Goal: Information Seeking & Learning: Find contact information

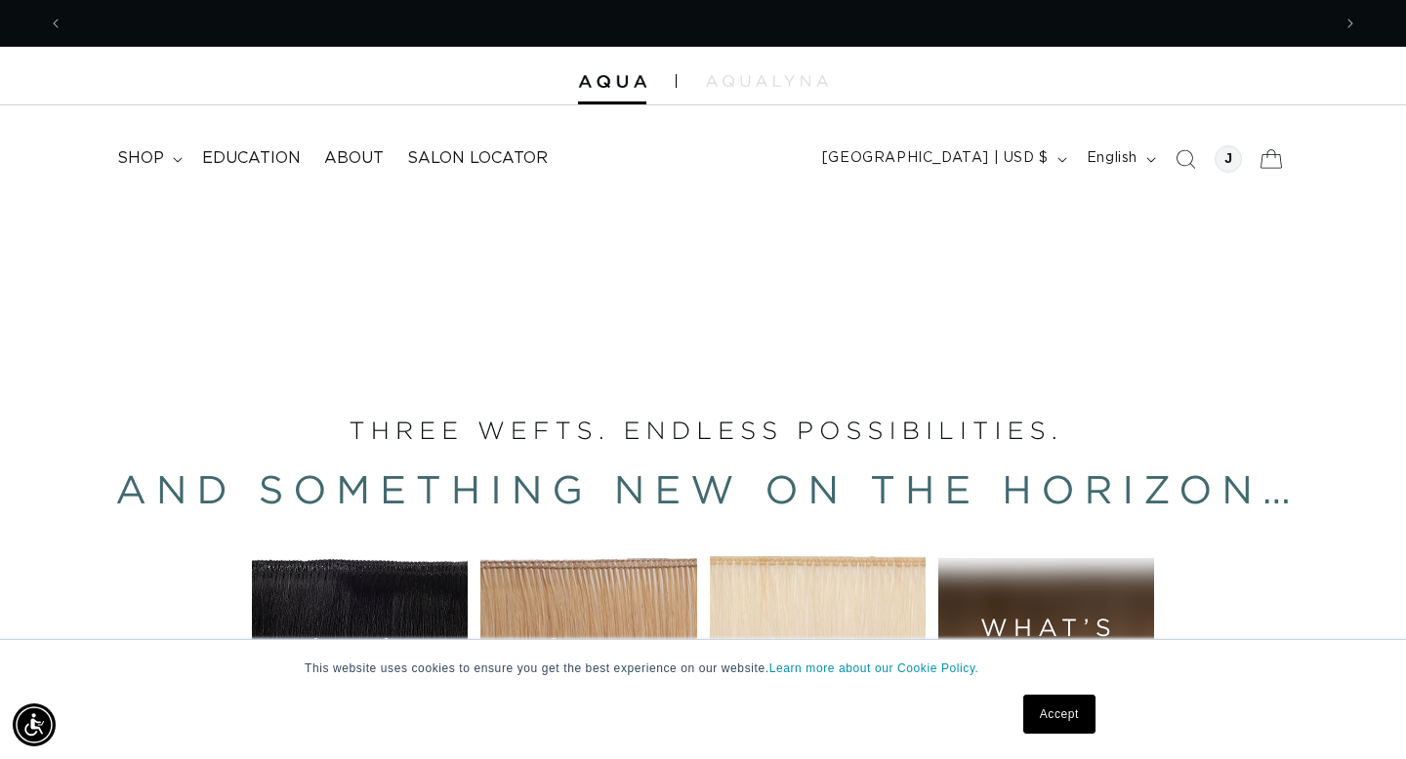
scroll to position [0, 2534]
click at [1234, 164] on div at bounding box center [1227, 158] width 27 height 27
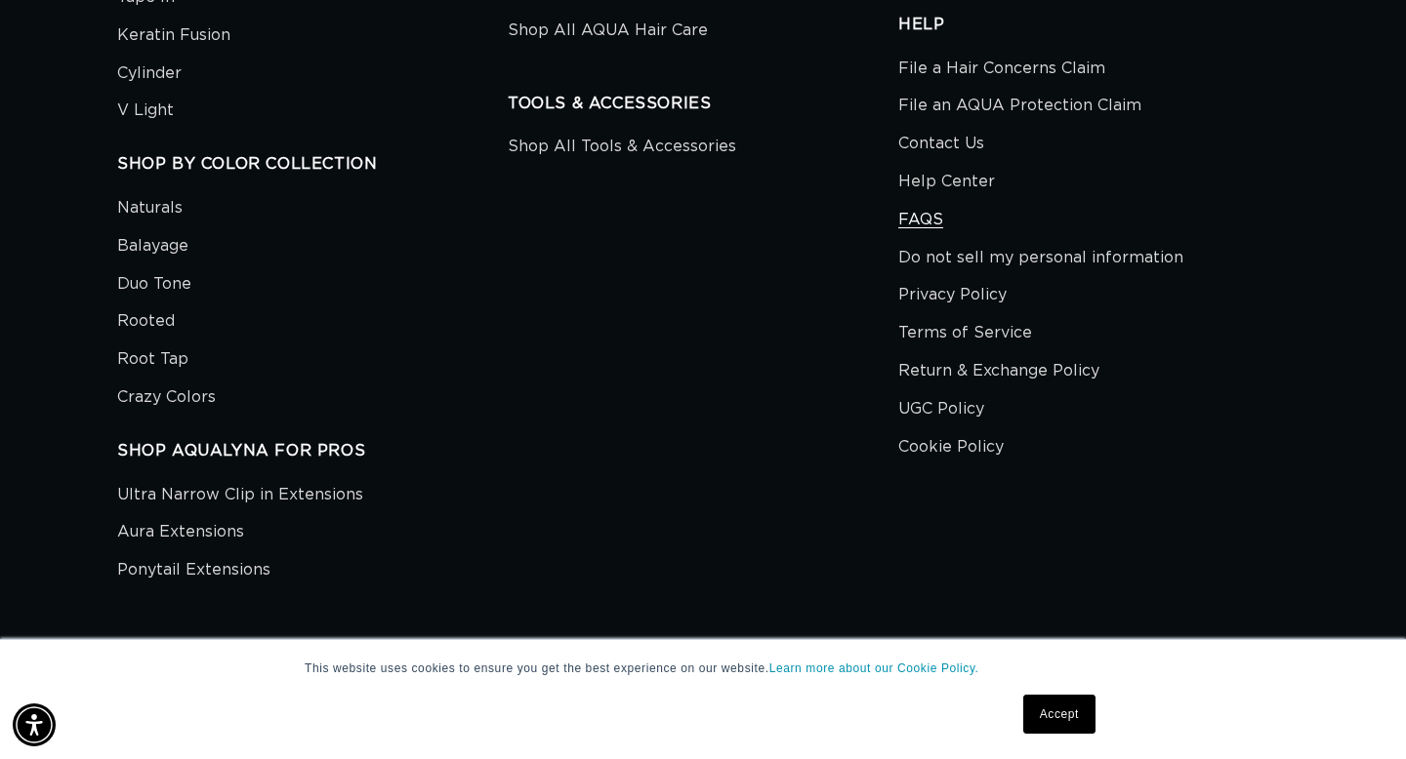
scroll to position [0, 2534]
click at [909, 220] on link "FAQS" at bounding box center [920, 220] width 45 height 38
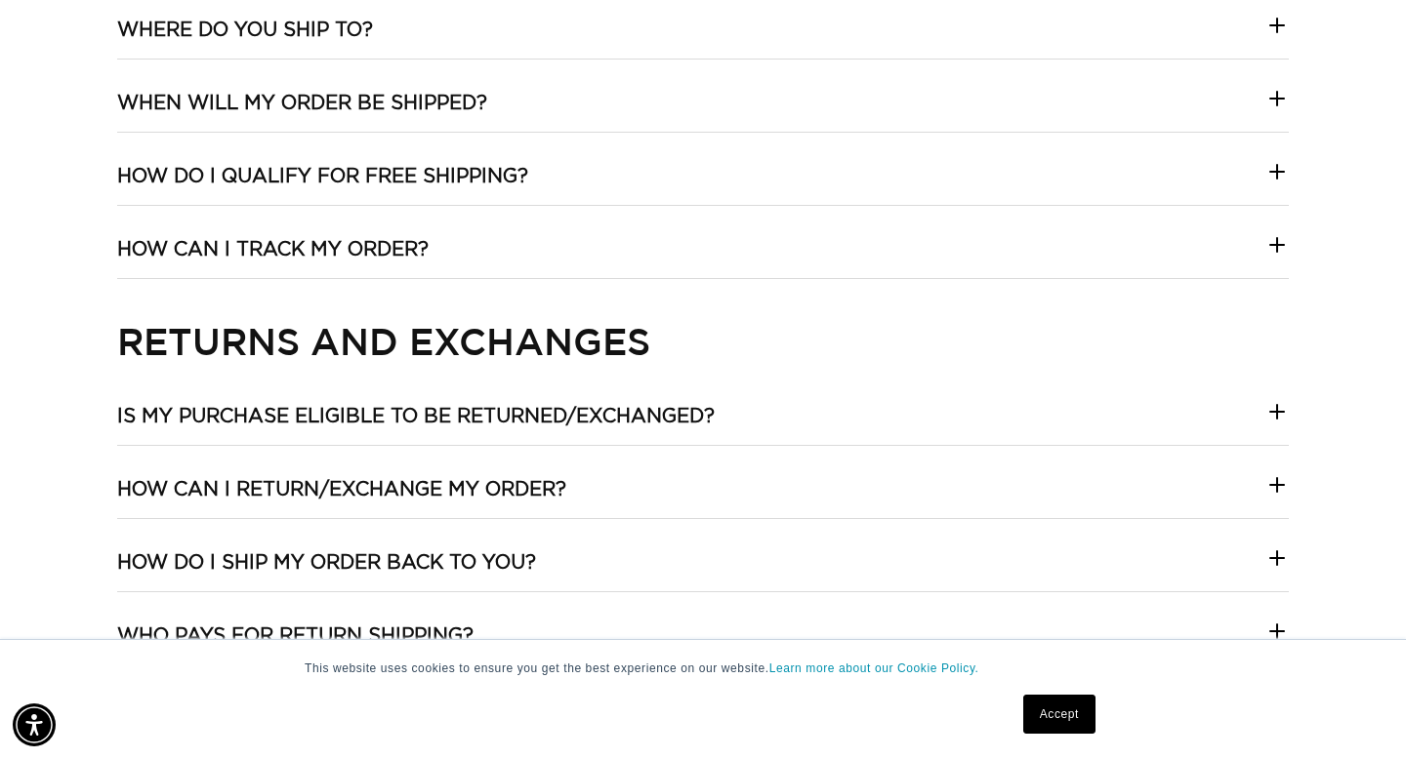
scroll to position [1841, 0]
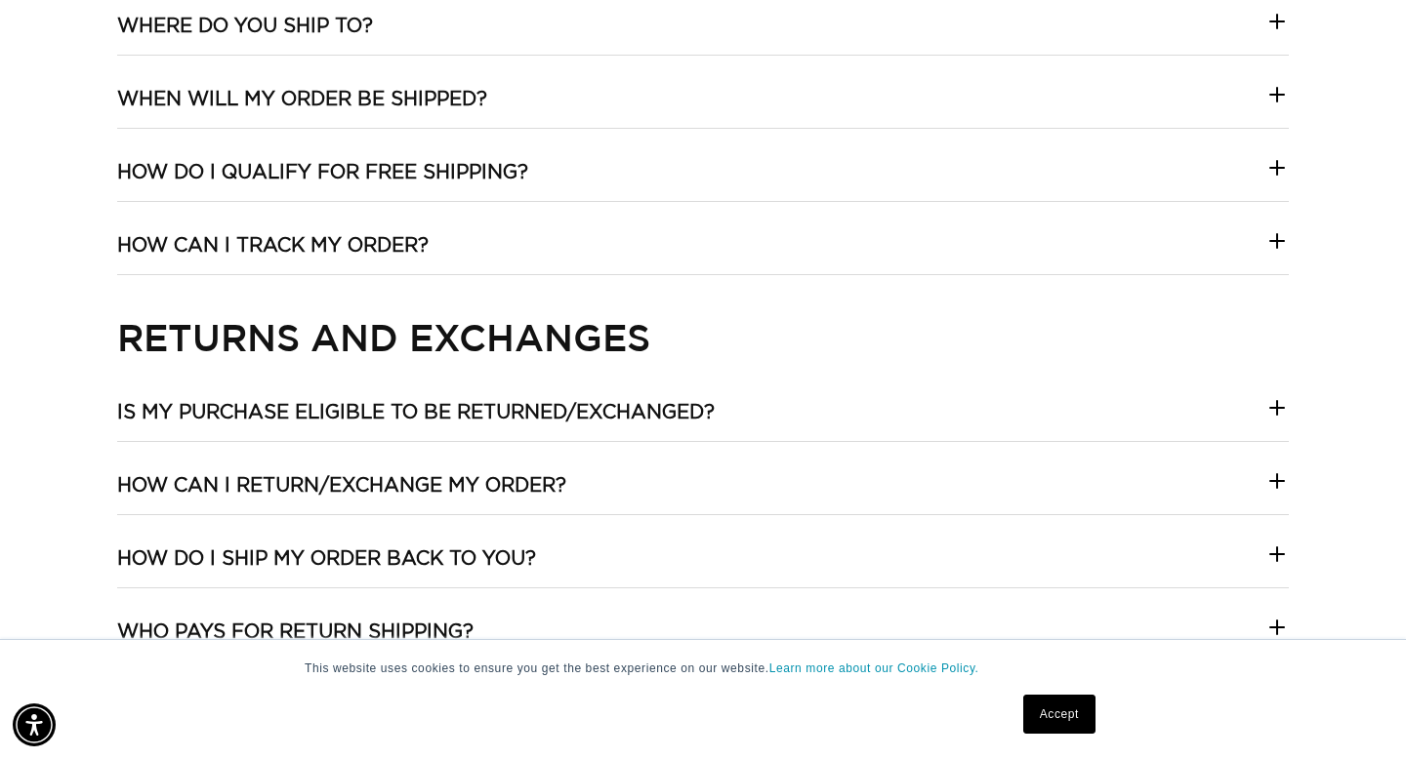
click at [1277, 477] on icon at bounding box center [1276, 480] width 23 height 23
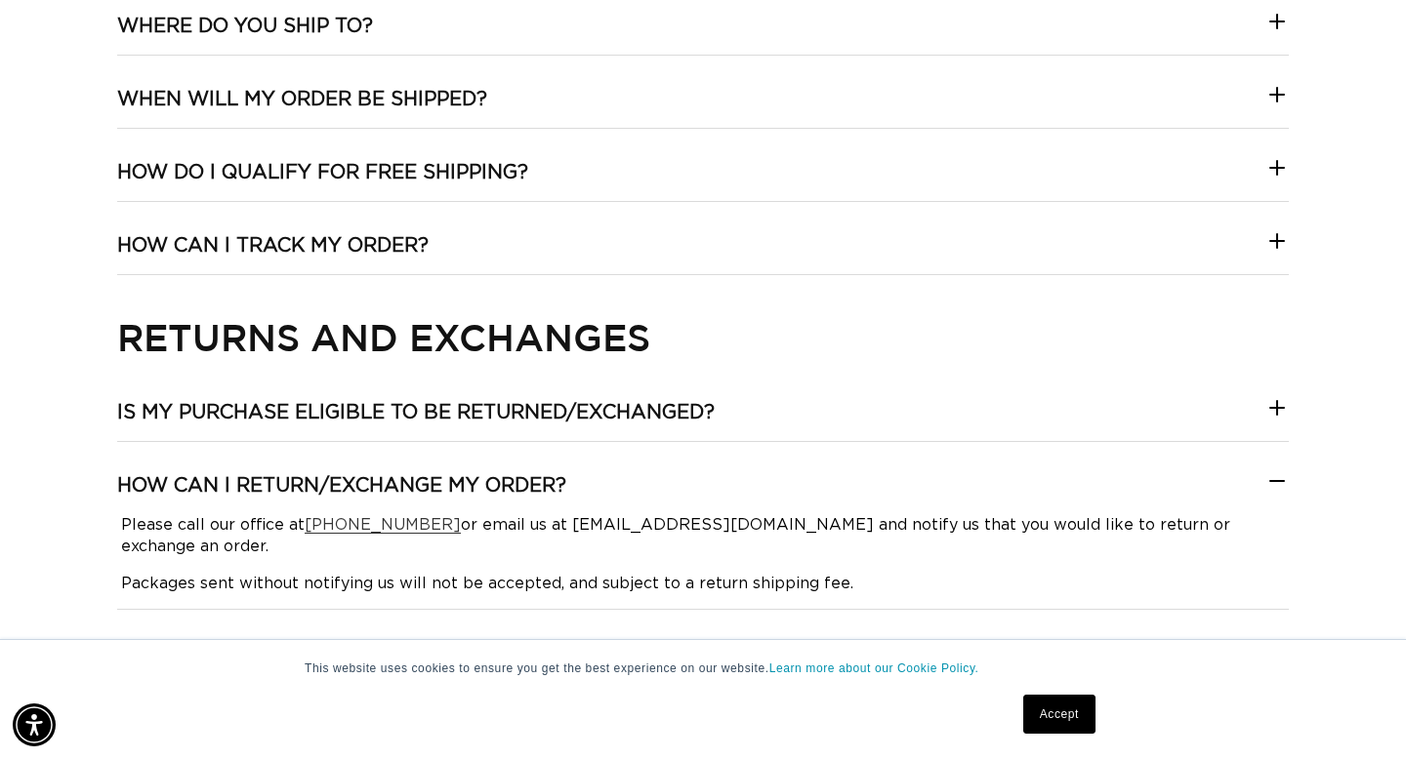
scroll to position [0, 1267]
click at [385, 528] on link "1-855-380-4736" at bounding box center [383, 525] width 156 height 16
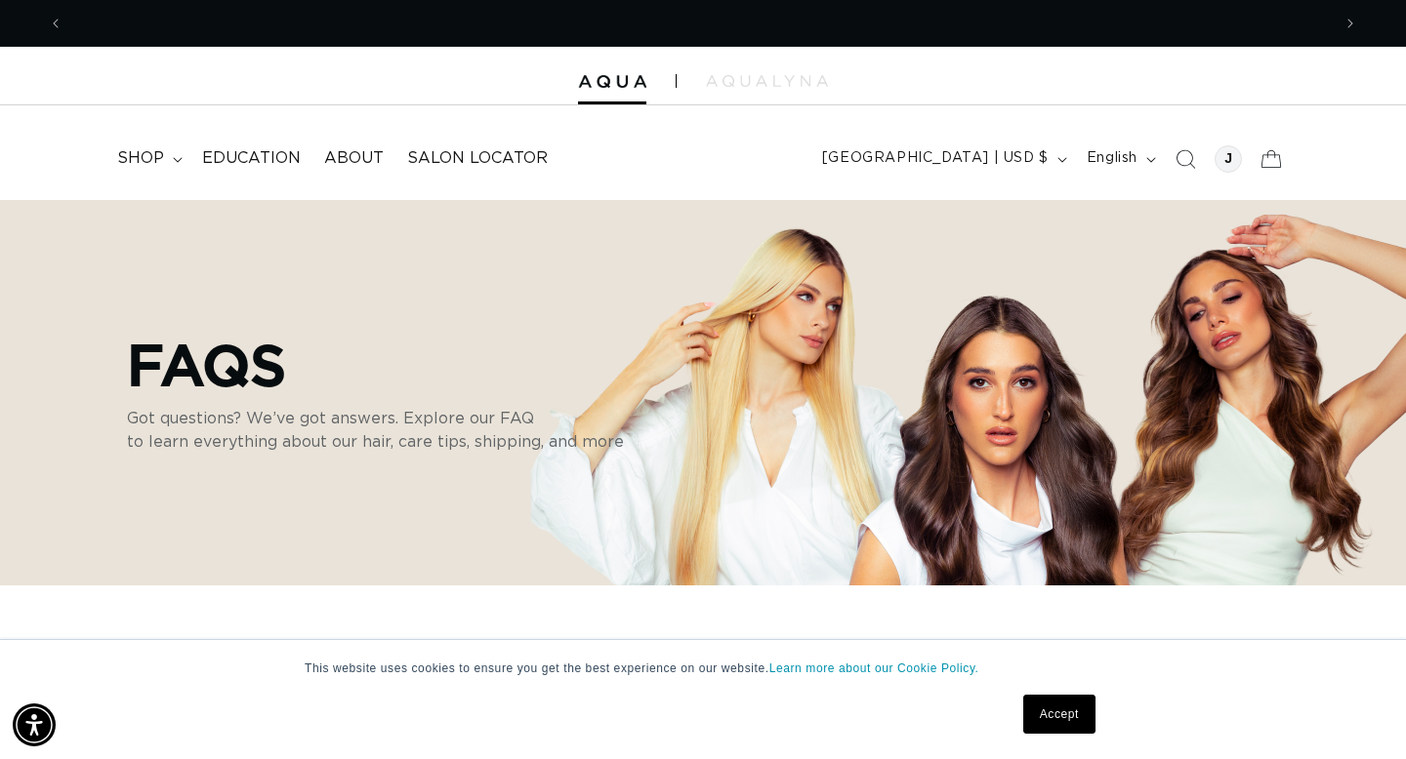
scroll to position [0, 0]
click at [1230, 159] on div at bounding box center [1227, 158] width 27 height 27
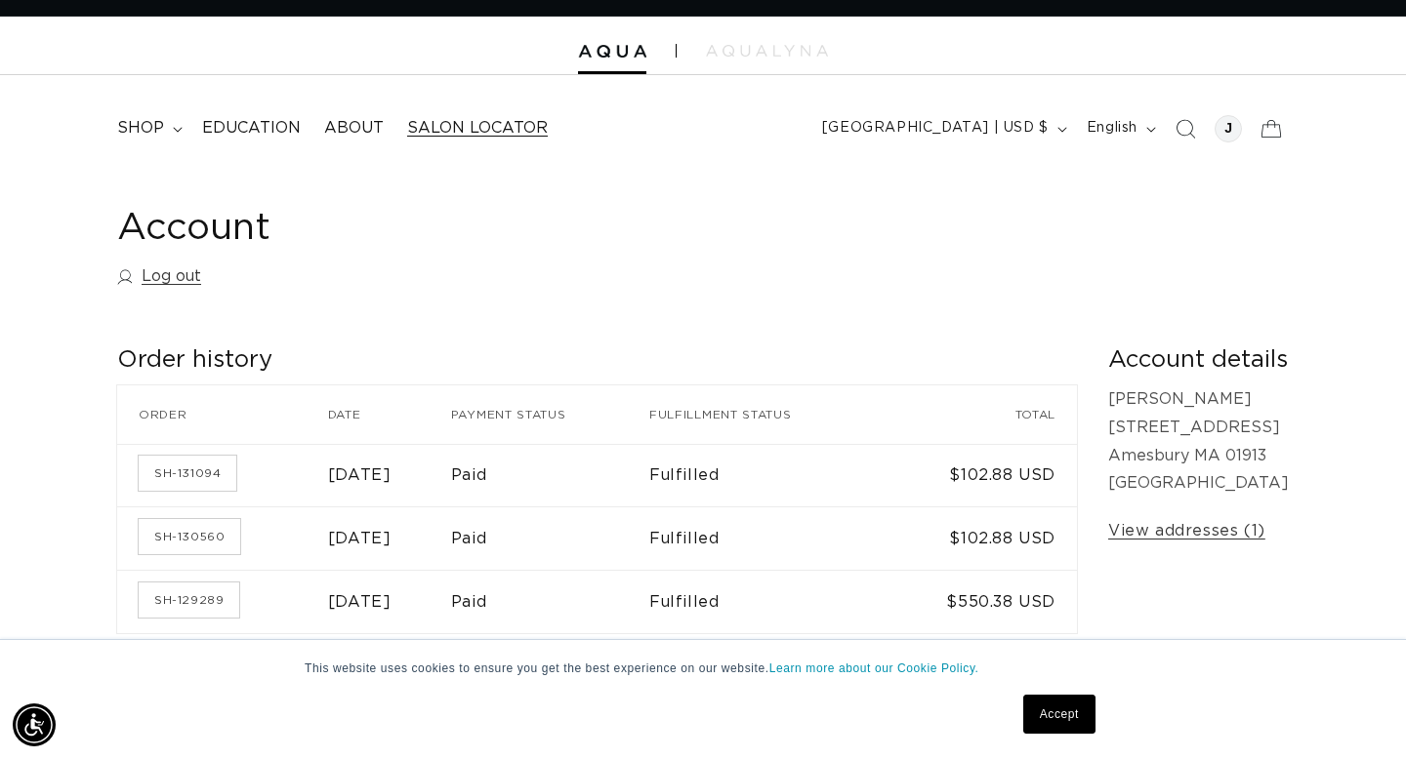
scroll to position [0, 2534]
